Goal: Task Accomplishment & Management: Manage account settings

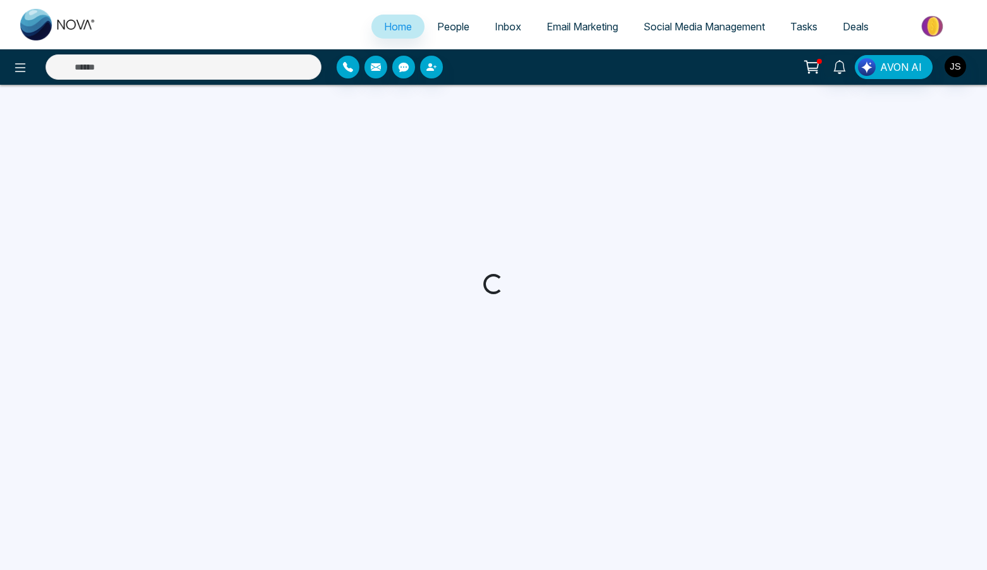
select select "*"
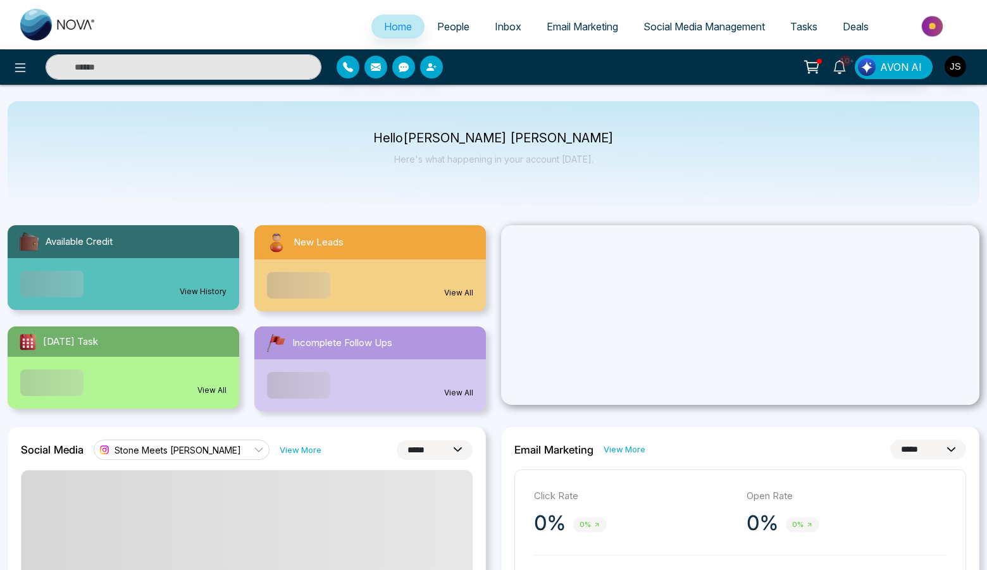
click at [441, 27] on span "People" at bounding box center [453, 26] width 32 height 13
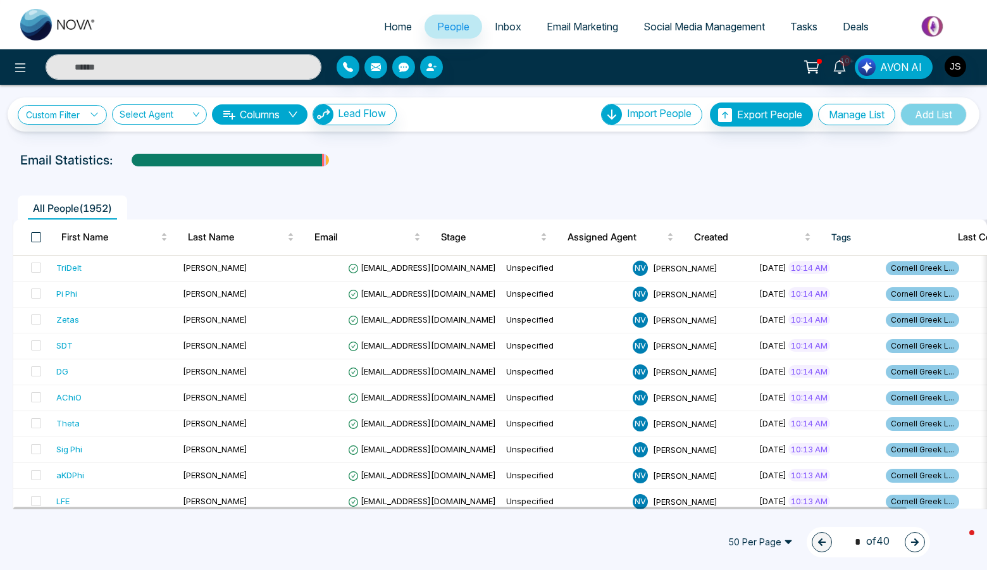
click at [34, 239] on span at bounding box center [36, 237] width 10 height 10
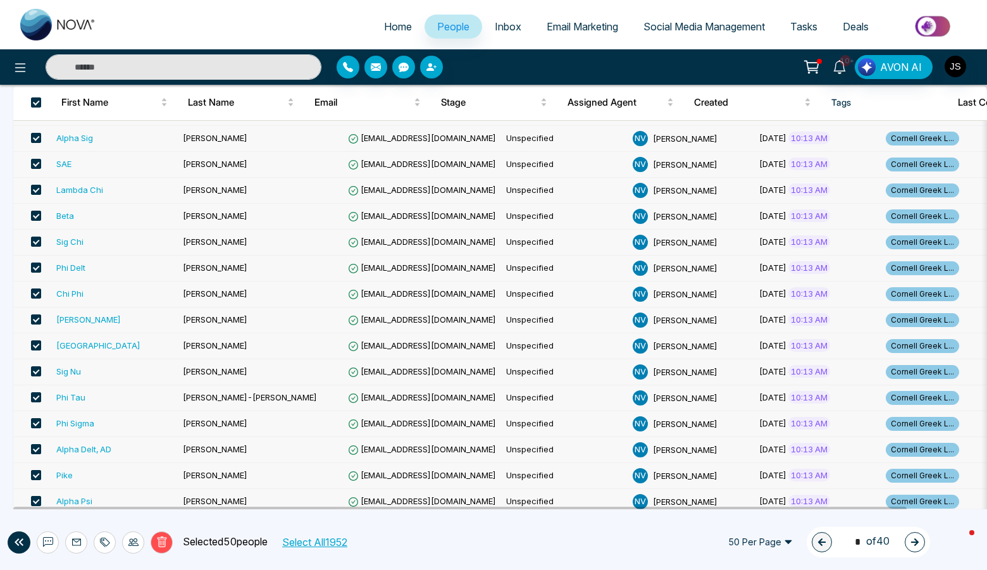
scroll to position [1009, 0]
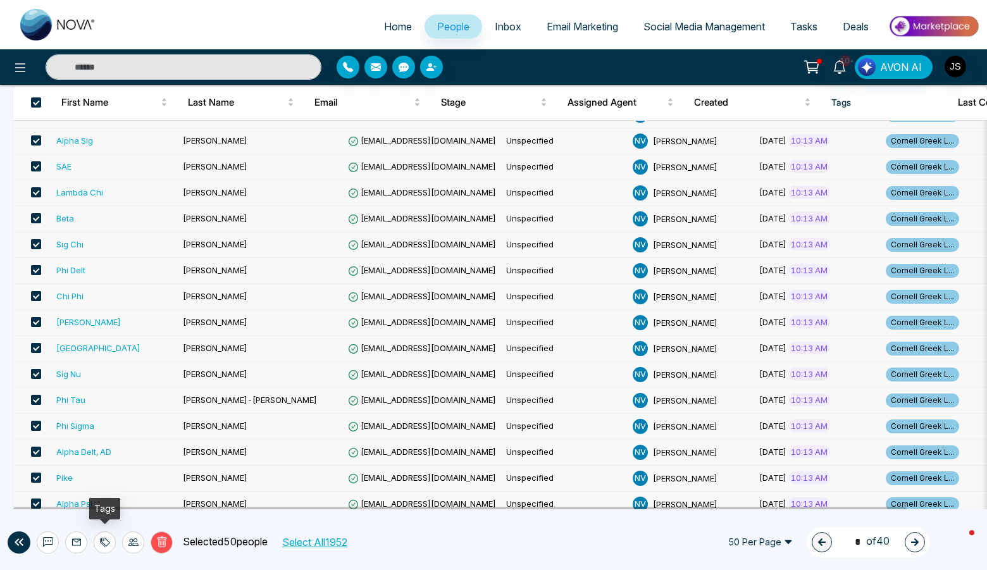
click at [109, 541] on icon at bounding box center [105, 542] width 10 height 10
click at [93, 497] on link "Add Tags" at bounding box center [73, 494] width 40 height 11
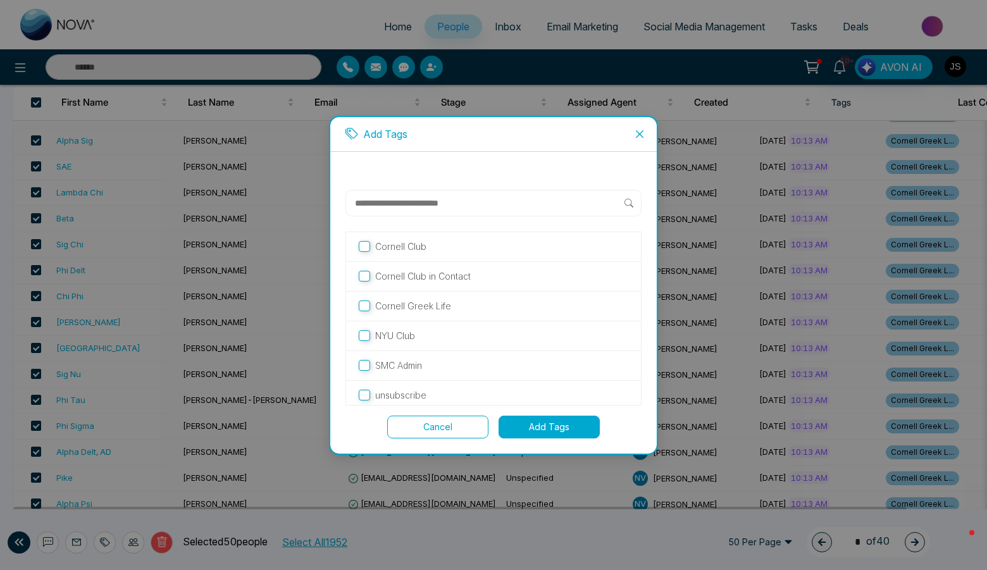
click at [430, 208] on input "text" at bounding box center [489, 203] width 271 height 15
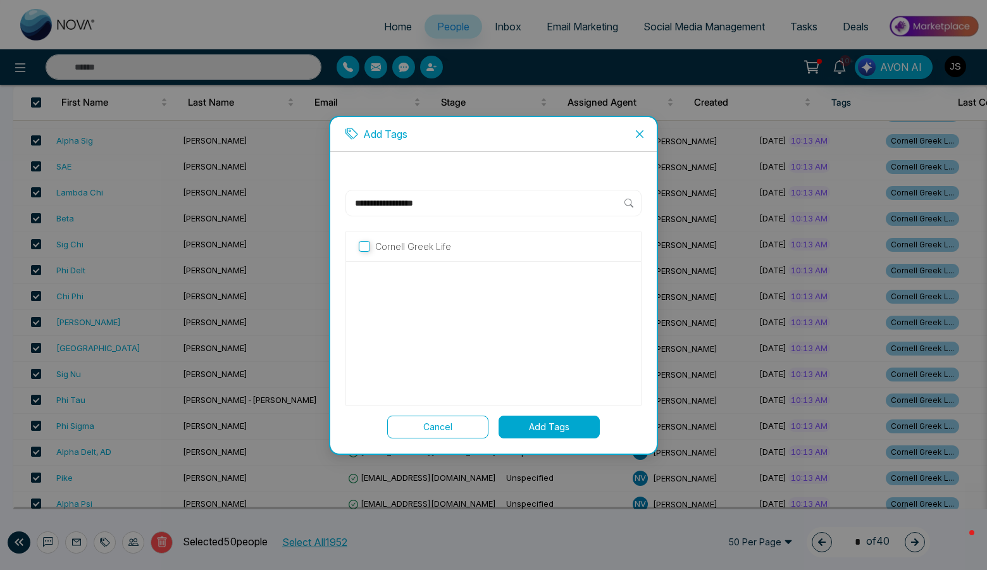
type input "**********"
click at [538, 420] on button "Add Tags" at bounding box center [549, 427] width 101 height 23
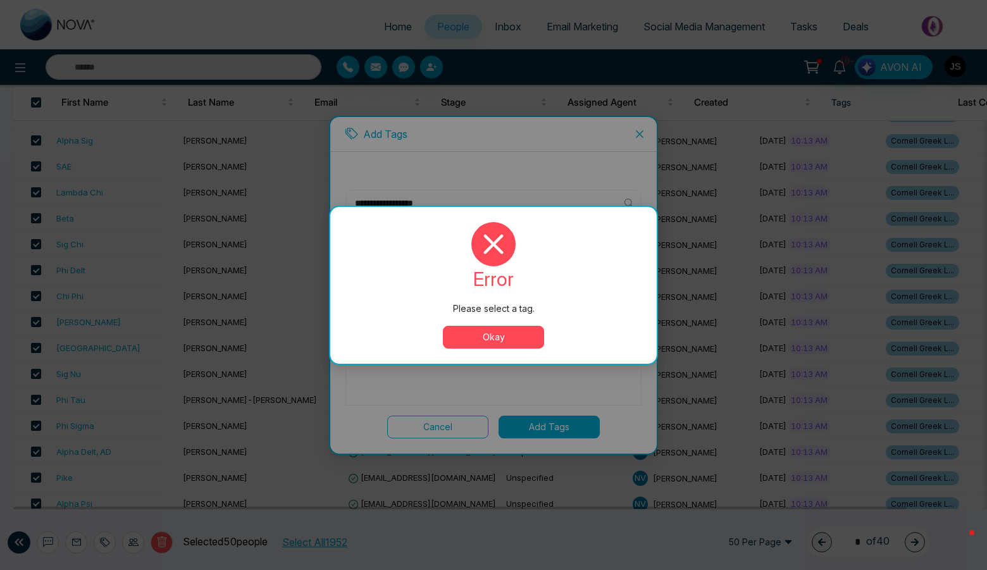
click at [486, 335] on button "Okay" at bounding box center [493, 337] width 101 height 23
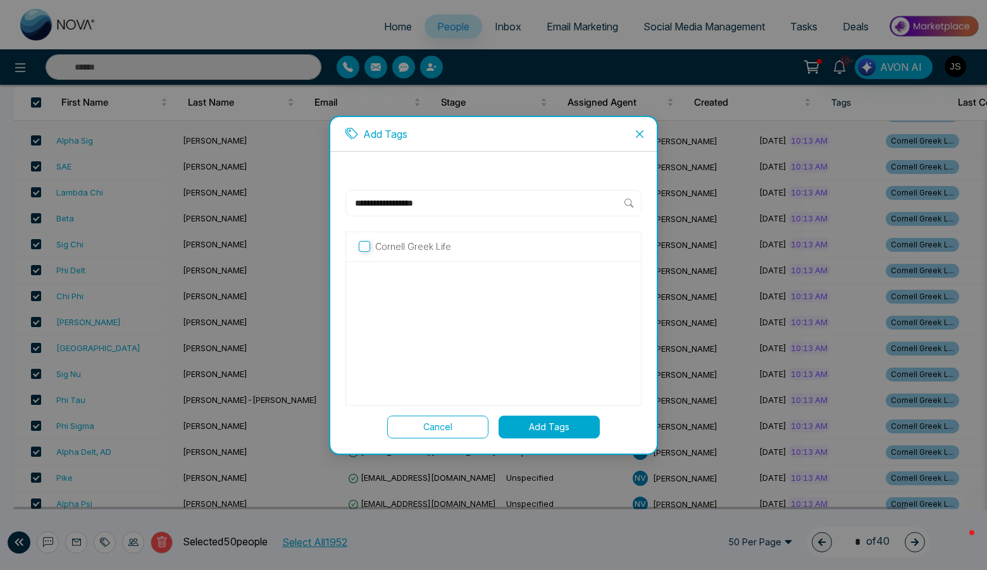
click at [545, 422] on button "Add Tags" at bounding box center [549, 427] width 101 height 23
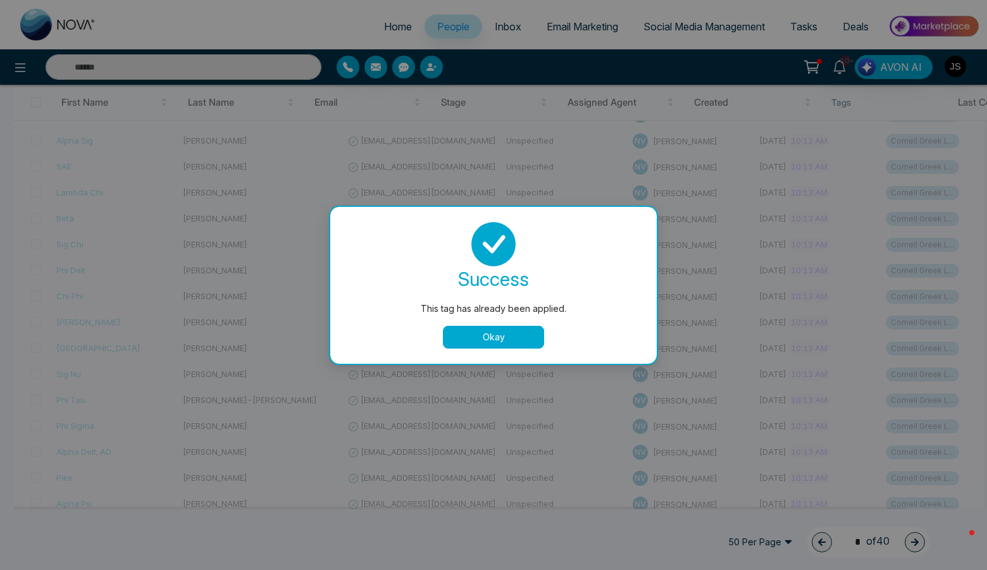
click at [507, 338] on button "Okay" at bounding box center [493, 337] width 101 height 23
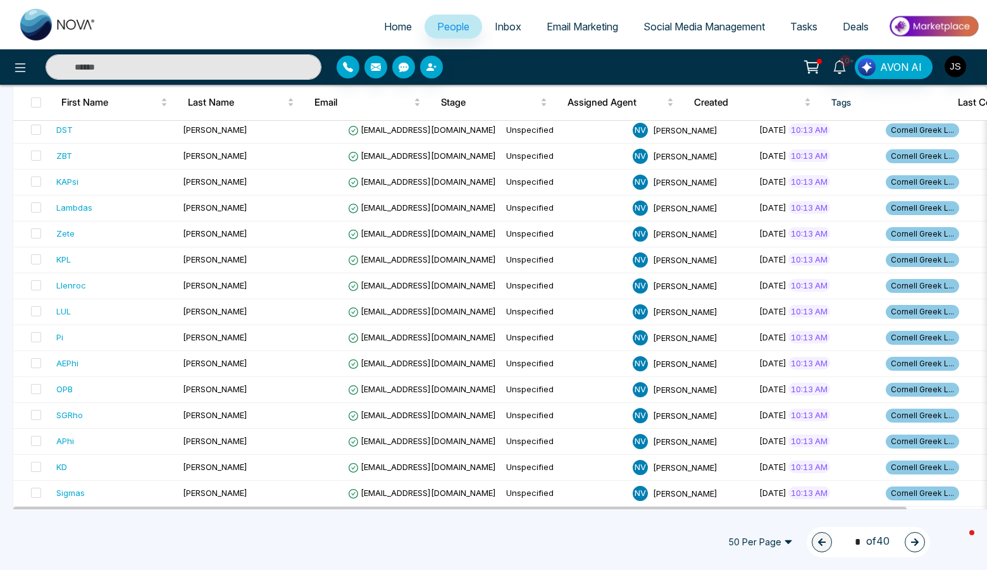
scroll to position [1033, 0]
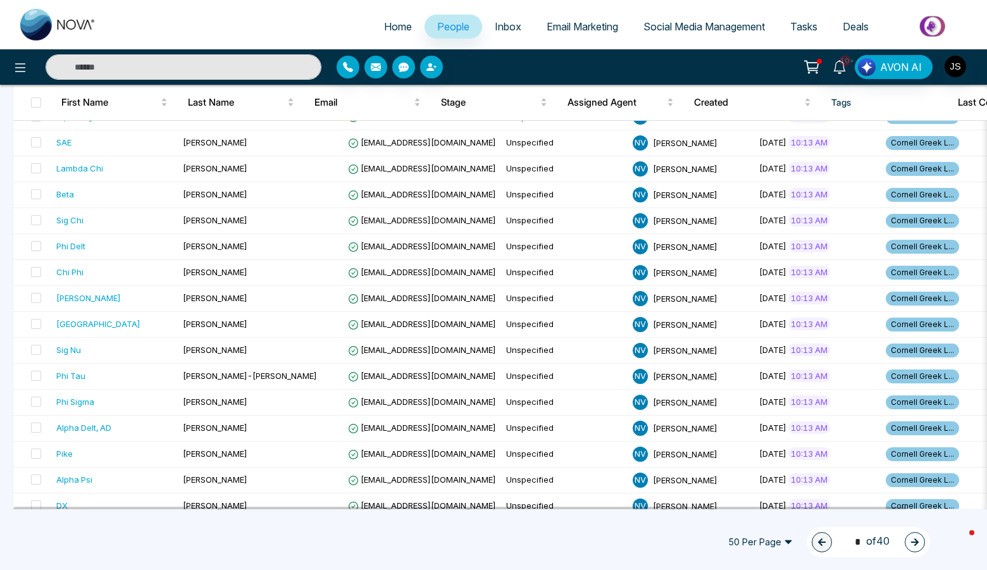
click at [918, 542] on icon "button" at bounding box center [915, 543] width 8 height 8
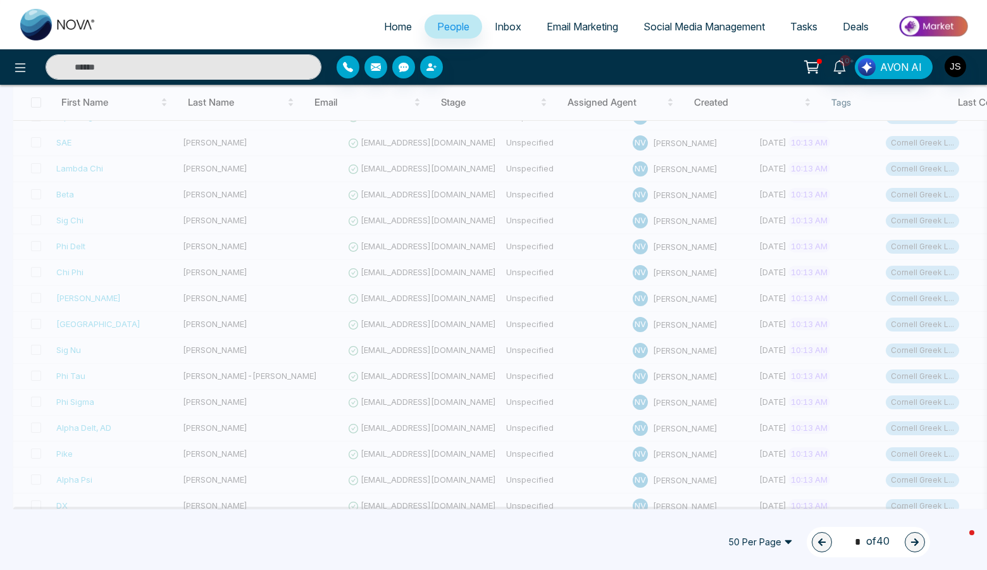
type input "*"
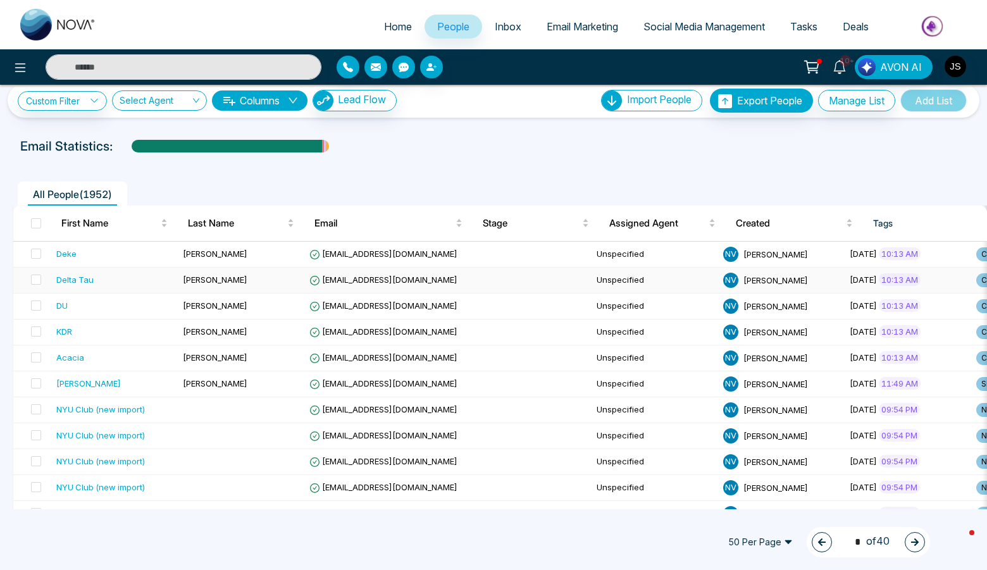
scroll to position [0, 0]
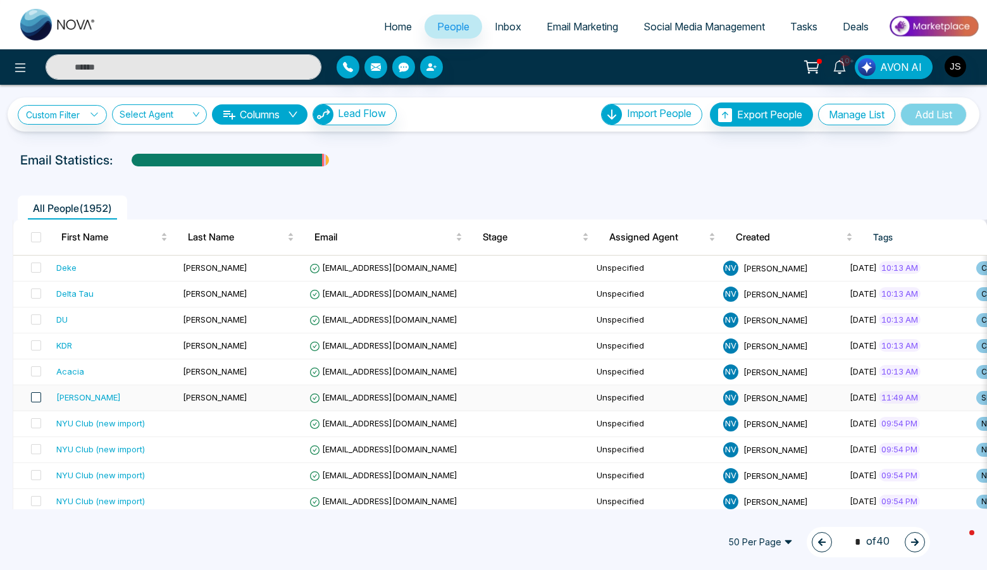
click at [33, 395] on span at bounding box center [36, 397] width 10 height 10
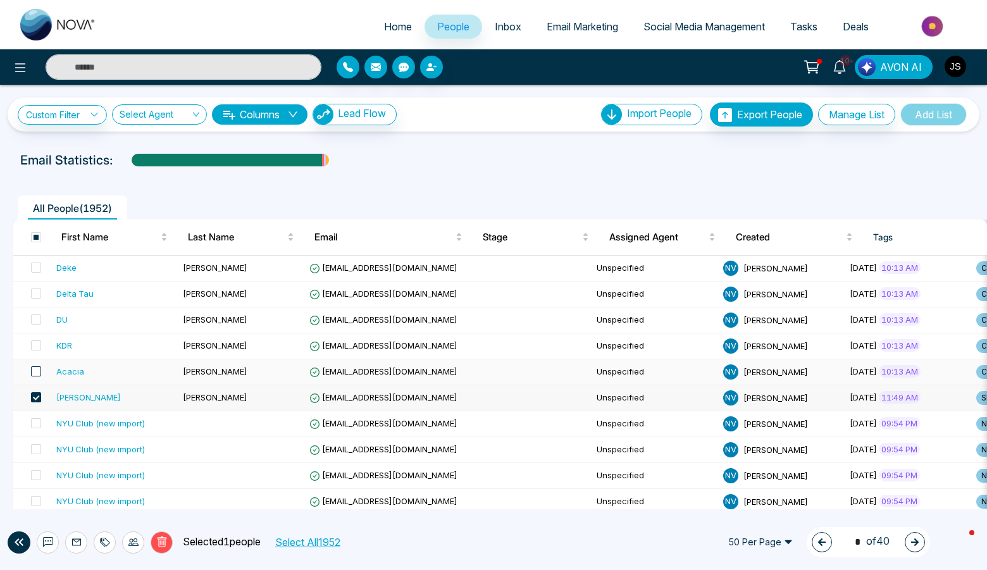
click at [35, 371] on span at bounding box center [36, 371] width 10 height 10
click at [37, 346] on span at bounding box center [36, 345] width 10 height 10
click at [37, 320] on span at bounding box center [36, 319] width 10 height 10
click at [35, 291] on span at bounding box center [36, 294] width 10 height 10
click at [37, 264] on span at bounding box center [36, 268] width 10 height 10
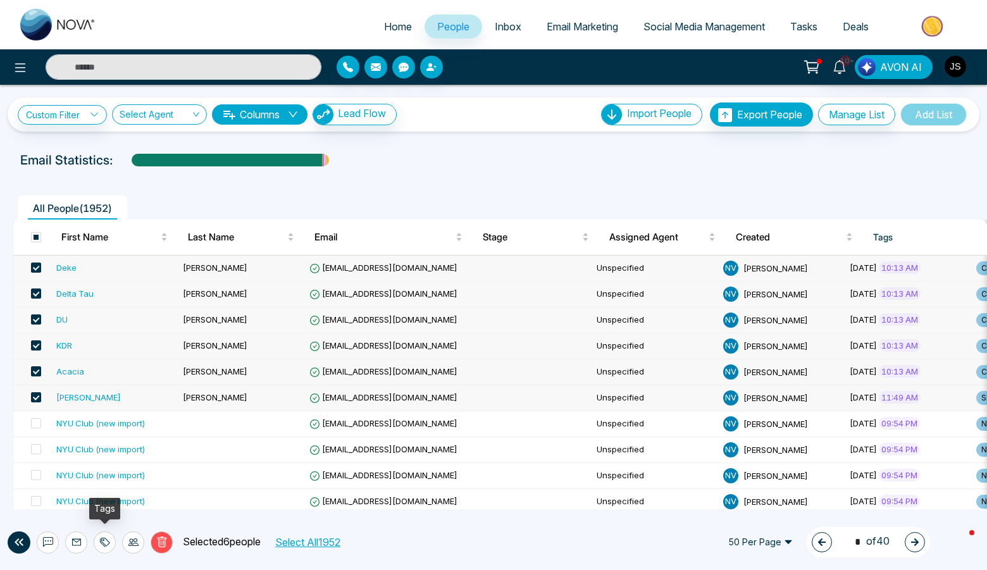
click at [107, 543] on icon at bounding box center [105, 542] width 10 height 10
click at [93, 496] on link "Add Tags" at bounding box center [73, 494] width 40 height 11
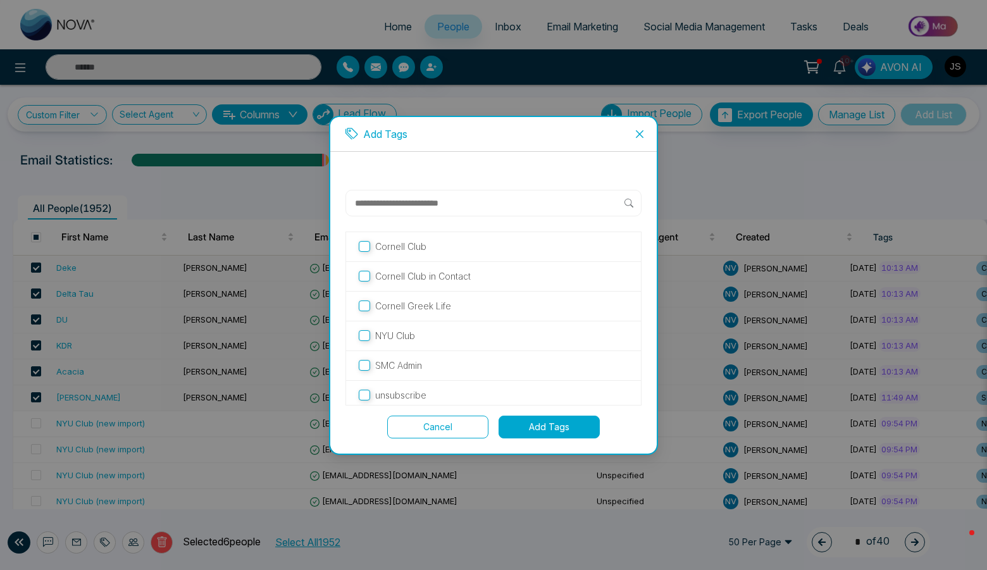
scroll to position [3, 0]
click at [554, 425] on button "Add Tags" at bounding box center [549, 427] width 101 height 23
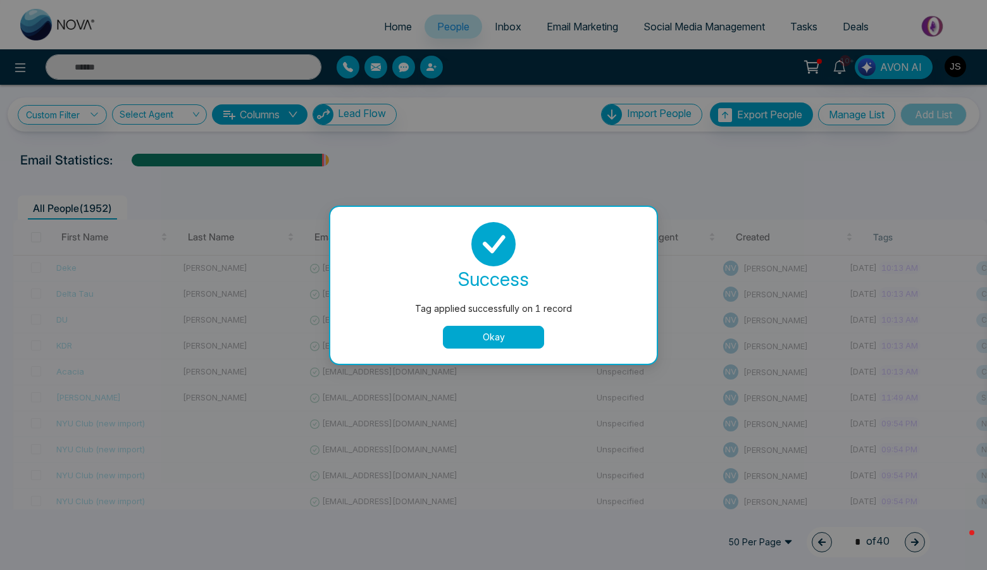
click at [520, 340] on button "Okay" at bounding box center [493, 337] width 101 height 23
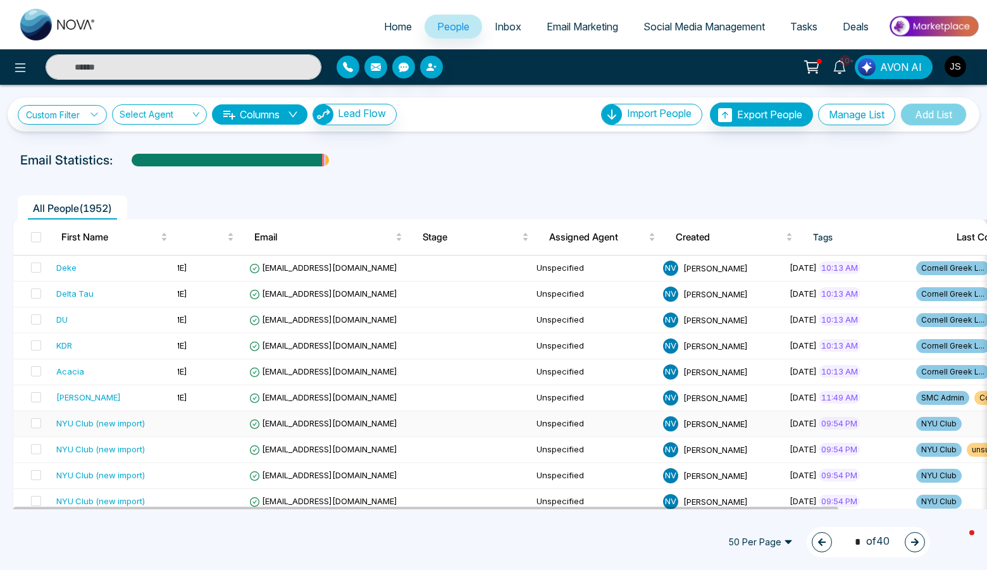
scroll to position [0, 0]
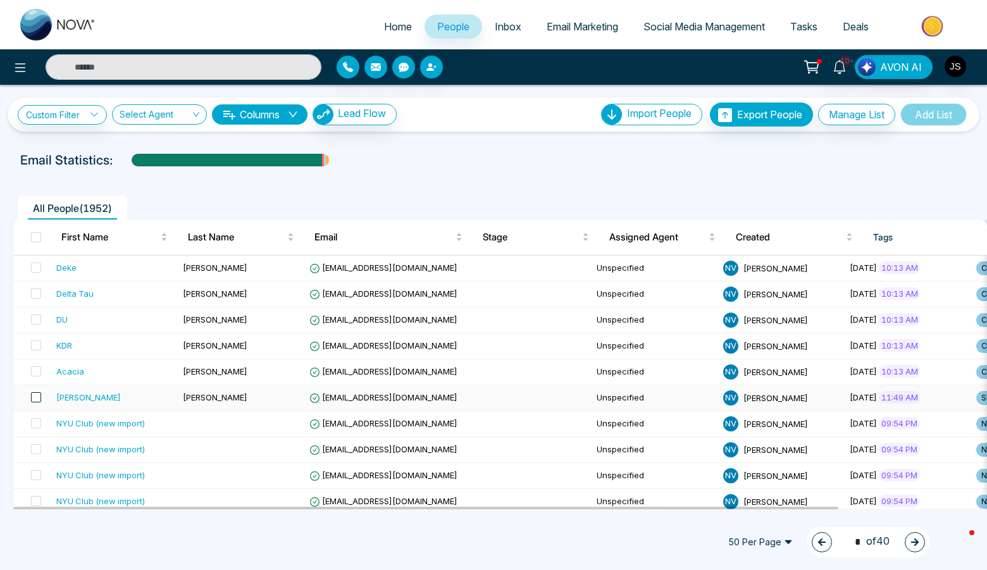
click at [33, 398] on span at bounding box center [36, 397] width 10 height 10
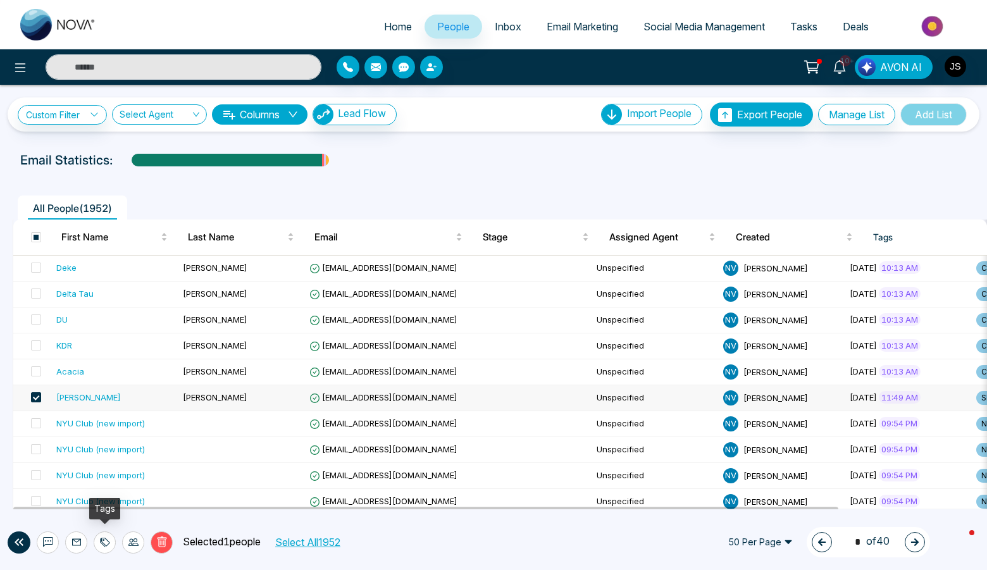
click at [102, 545] on icon at bounding box center [105, 542] width 10 height 10
click at [99, 517] on link "Remove Tags" at bounding box center [82, 514] width 58 height 11
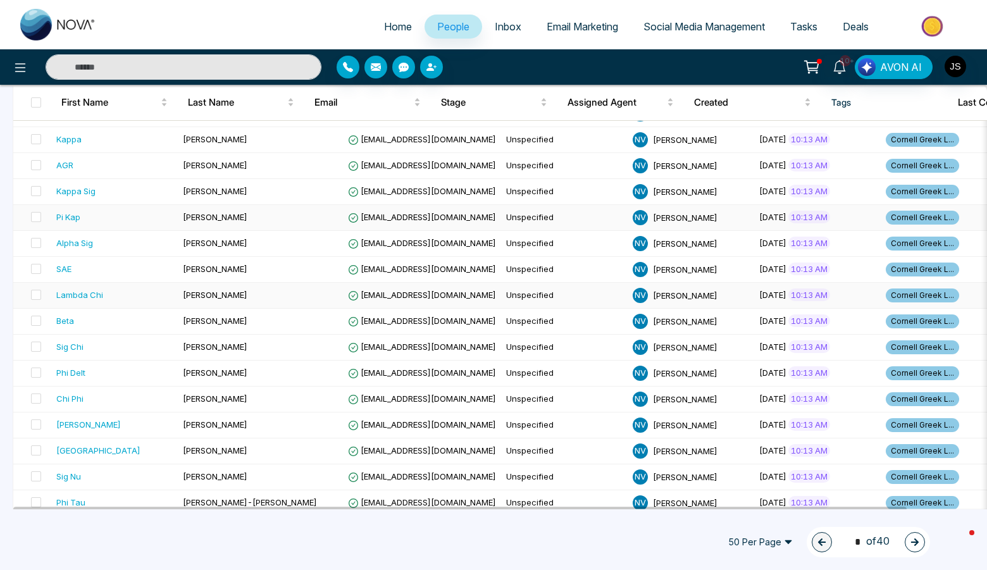
scroll to position [838, 0]
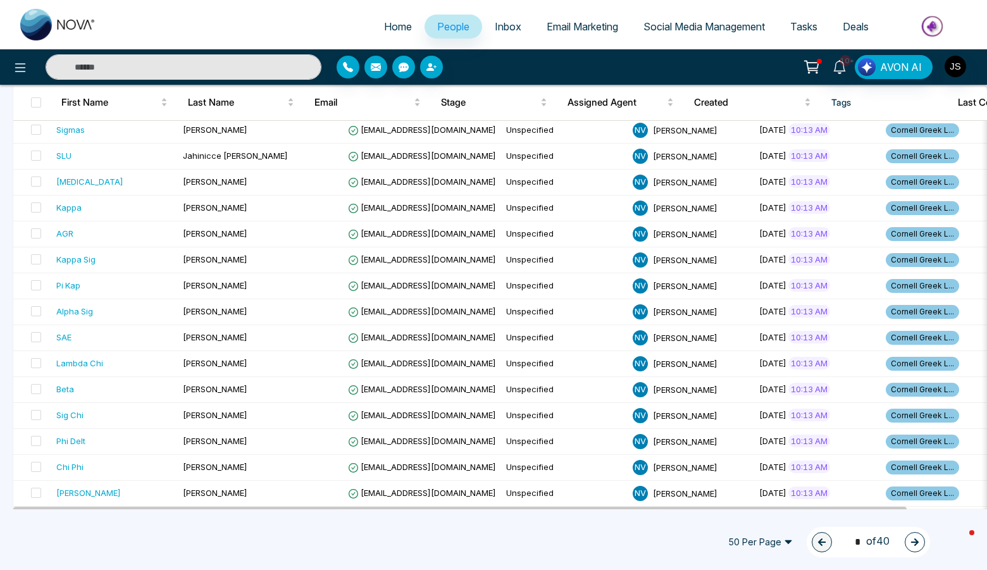
click at [916, 547] on button "button" at bounding box center [915, 542] width 20 height 20
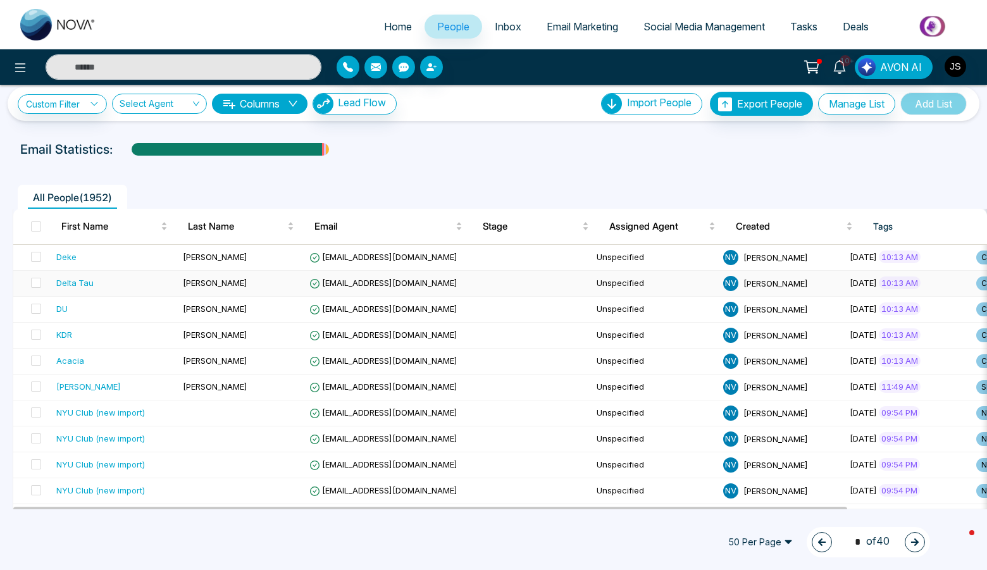
scroll to position [0, 0]
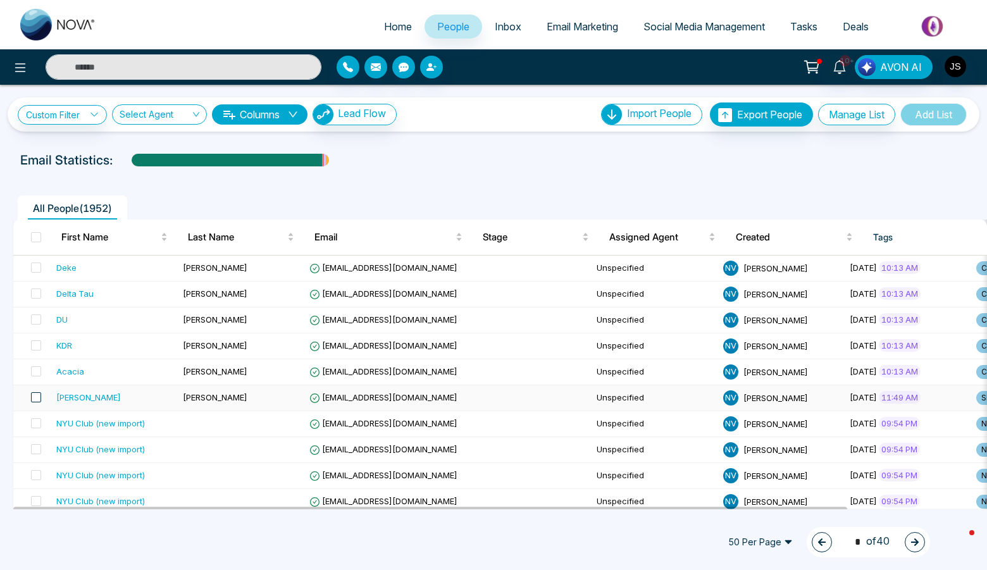
click at [38, 396] on span at bounding box center [36, 397] width 10 height 10
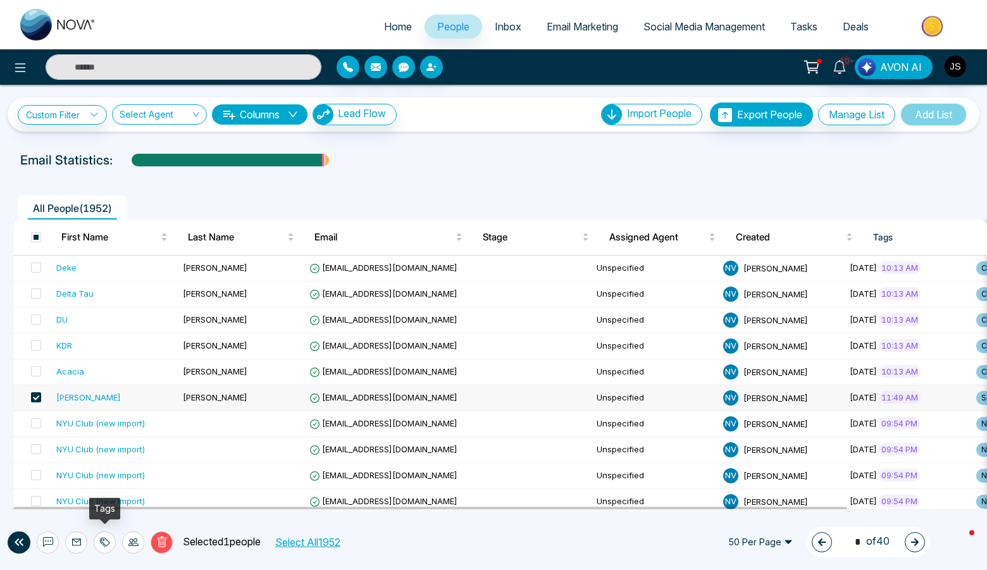
click at [104, 540] on icon at bounding box center [105, 542] width 10 height 10
click at [107, 514] on link "Remove Tags" at bounding box center [82, 514] width 58 height 11
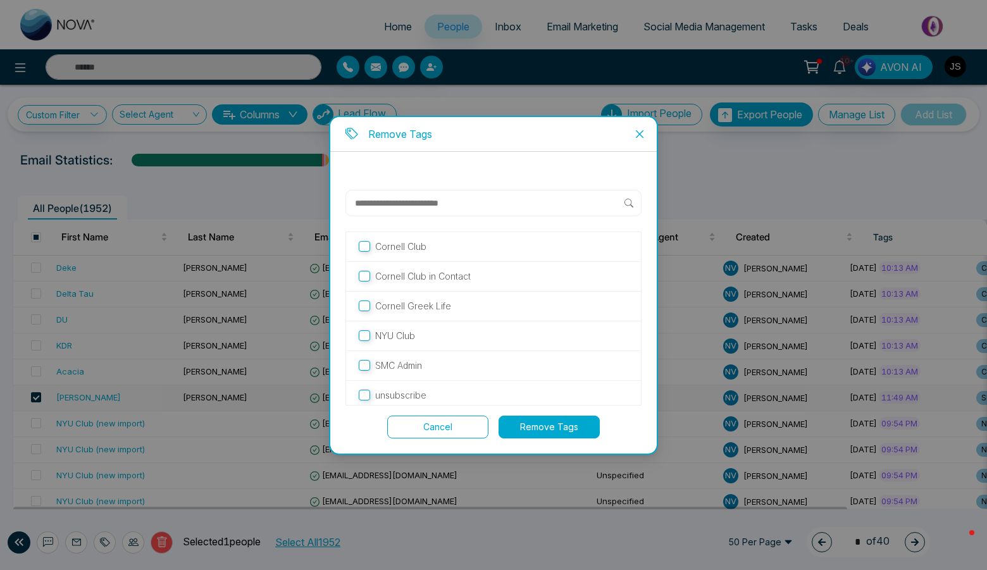
click at [528, 425] on button "Remove Tags" at bounding box center [549, 427] width 101 height 23
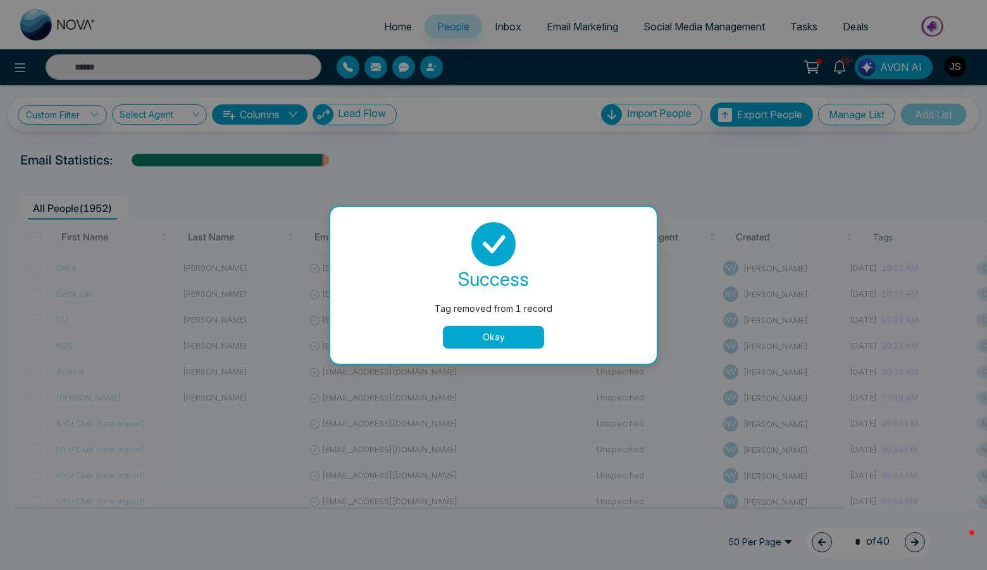
click at [513, 344] on button "Okay" at bounding box center [493, 337] width 101 height 23
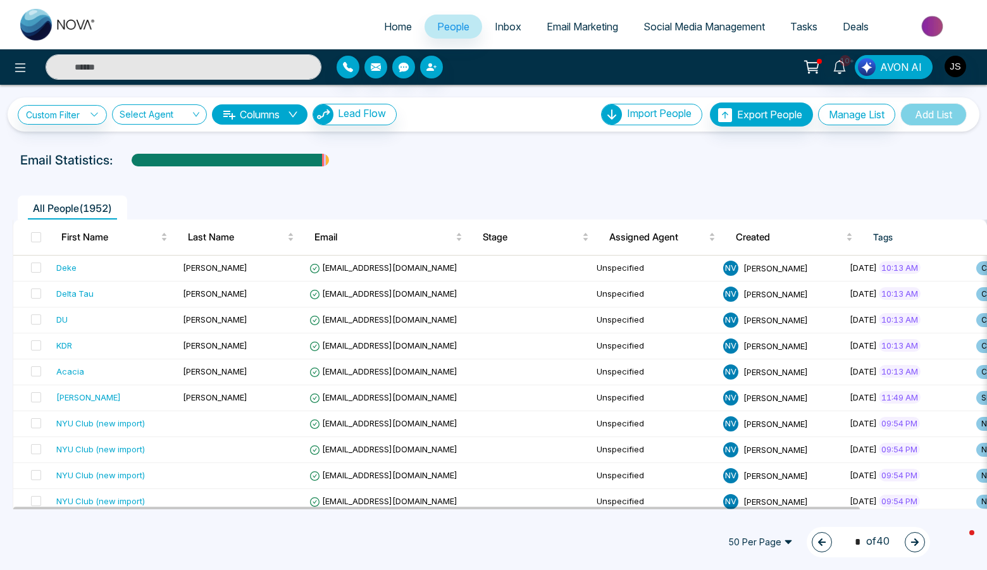
click at [818, 542] on icon "button" at bounding box center [822, 543] width 8 height 8
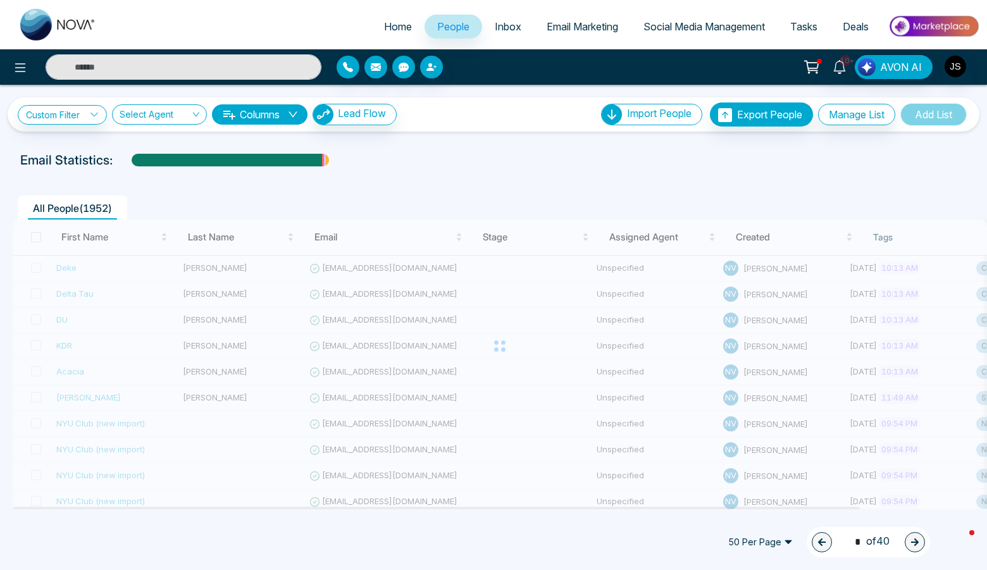
type input "*"
